Goal: Navigation & Orientation: Find specific page/section

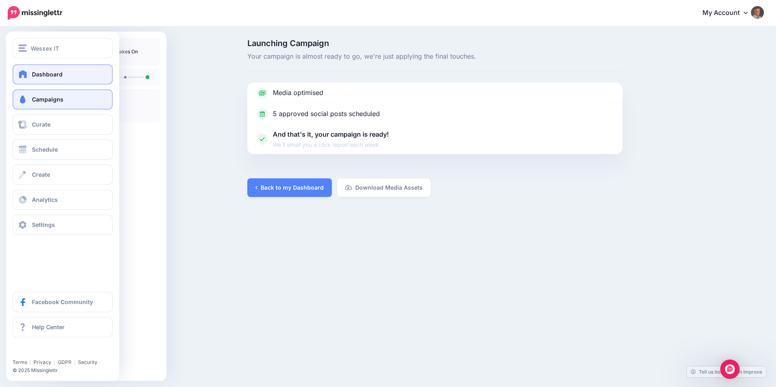
click at [38, 75] on span "Dashboard" at bounding box center [47, 74] width 31 height 7
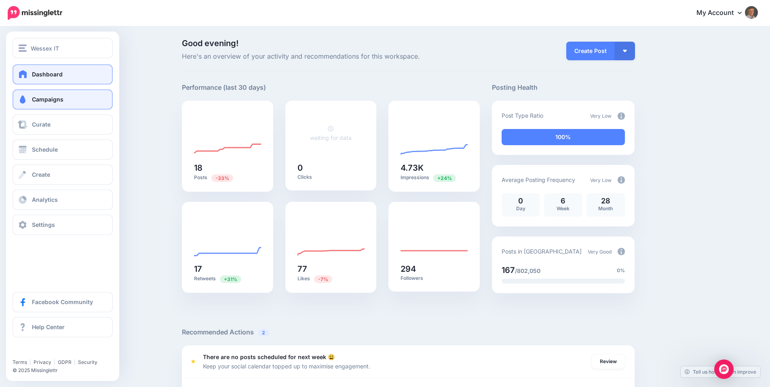
click at [42, 101] on span "Campaigns" at bounding box center [48, 99] width 32 height 7
